Goal: Navigation & Orientation: Find specific page/section

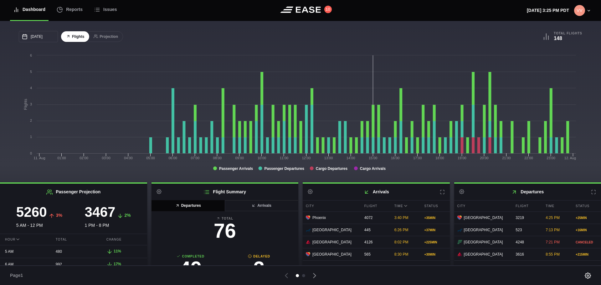
click at [440, 191] on icon at bounding box center [442, 192] width 5 height 5
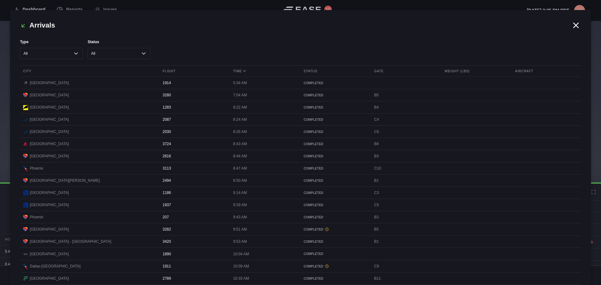
click at [572, 21] on icon at bounding box center [576, 25] width 9 height 9
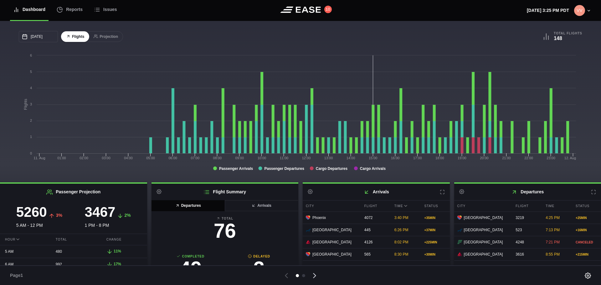
click at [315, 276] on icon at bounding box center [315, 276] width 2 height 4
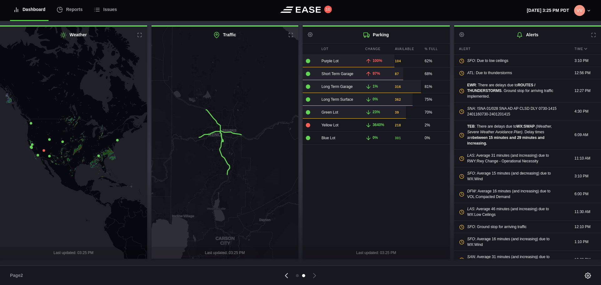
click at [287, 277] on icon at bounding box center [286, 276] width 9 height 9
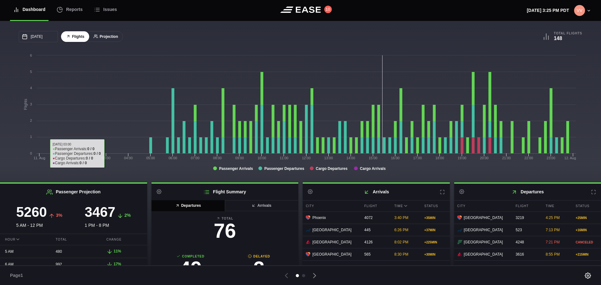
click at [107, 38] on button "Projection" at bounding box center [106, 36] width 34 height 11
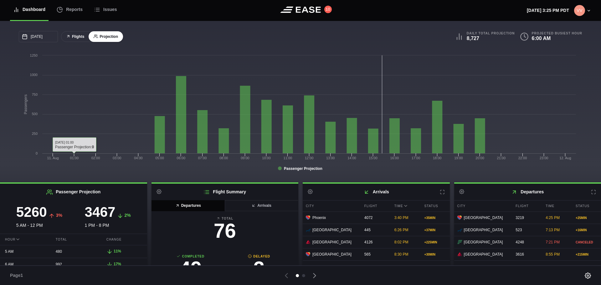
click at [77, 37] on button "Flights" at bounding box center [75, 36] width 28 height 11
